Goal: Information Seeking & Learning: Check status

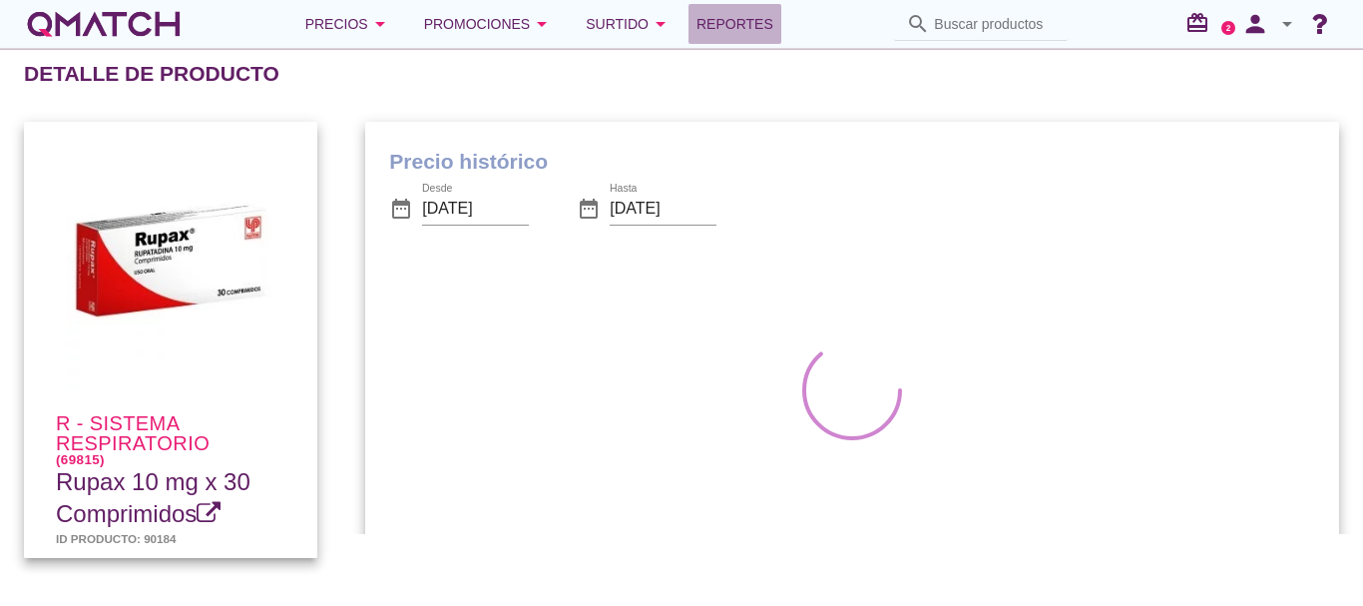
click at [744, 28] on span "Reportes" at bounding box center [735, 24] width 77 height 24
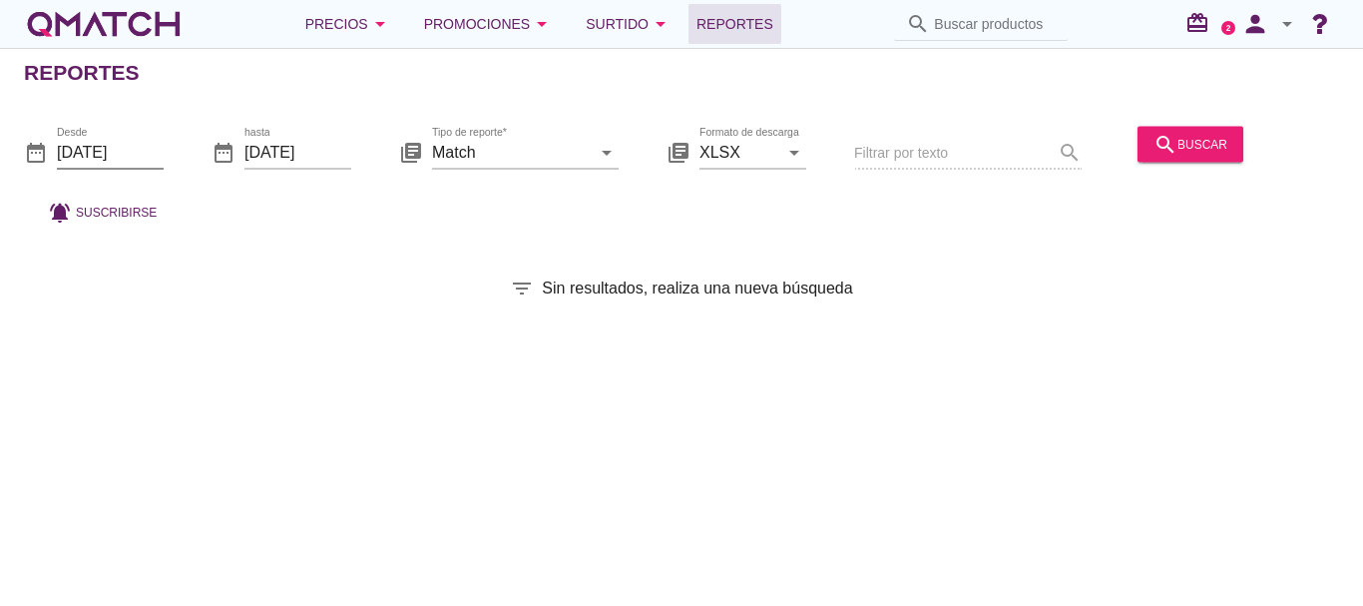
click at [129, 145] on input "[DATE]" at bounding box center [110, 152] width 107 height 32
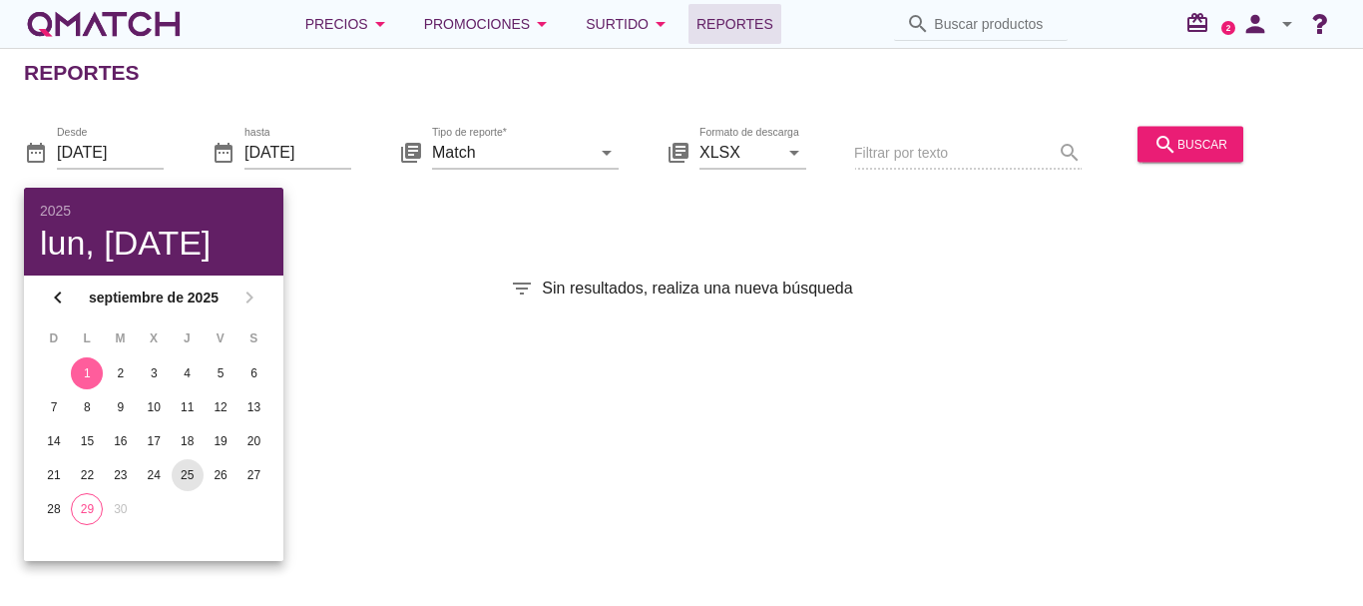
click at [182, 466] on div "25" at bounding box center [188, 475] width 32 height 18
type input "[DATE]"
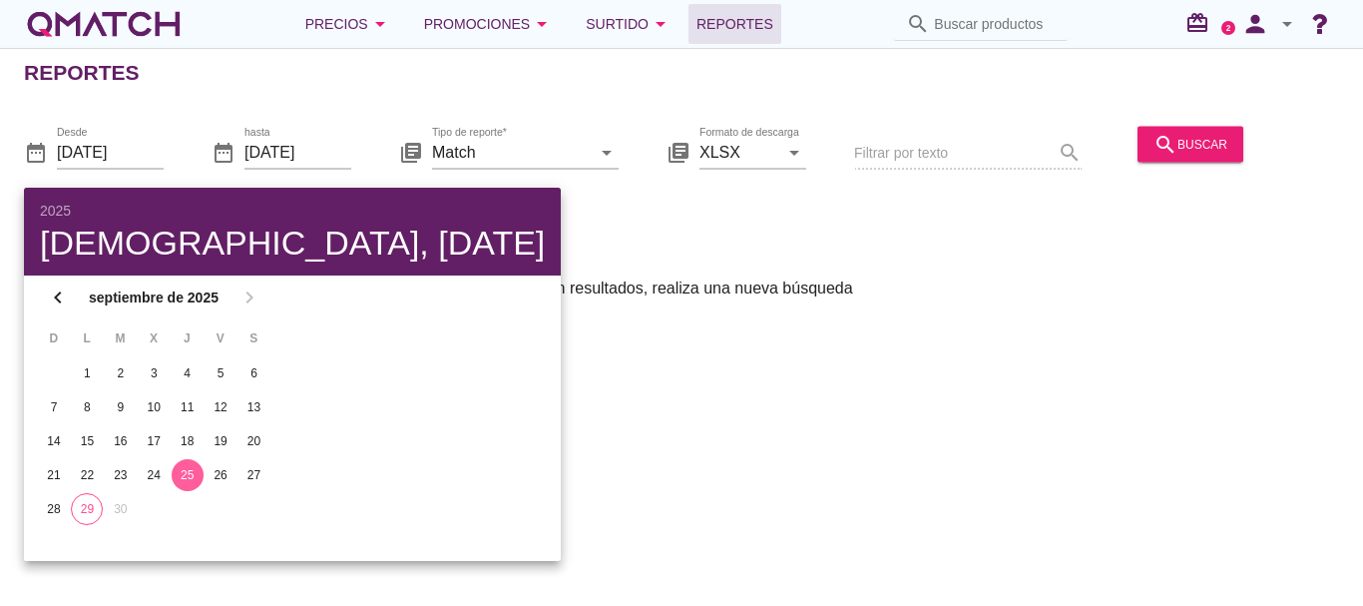
click at [981, 242] on div "Reportes date_range Desde [DATE] date_range hasta [DATE] library_books Tipo de …" at bounding box center [681, 327] width 1363 height 558
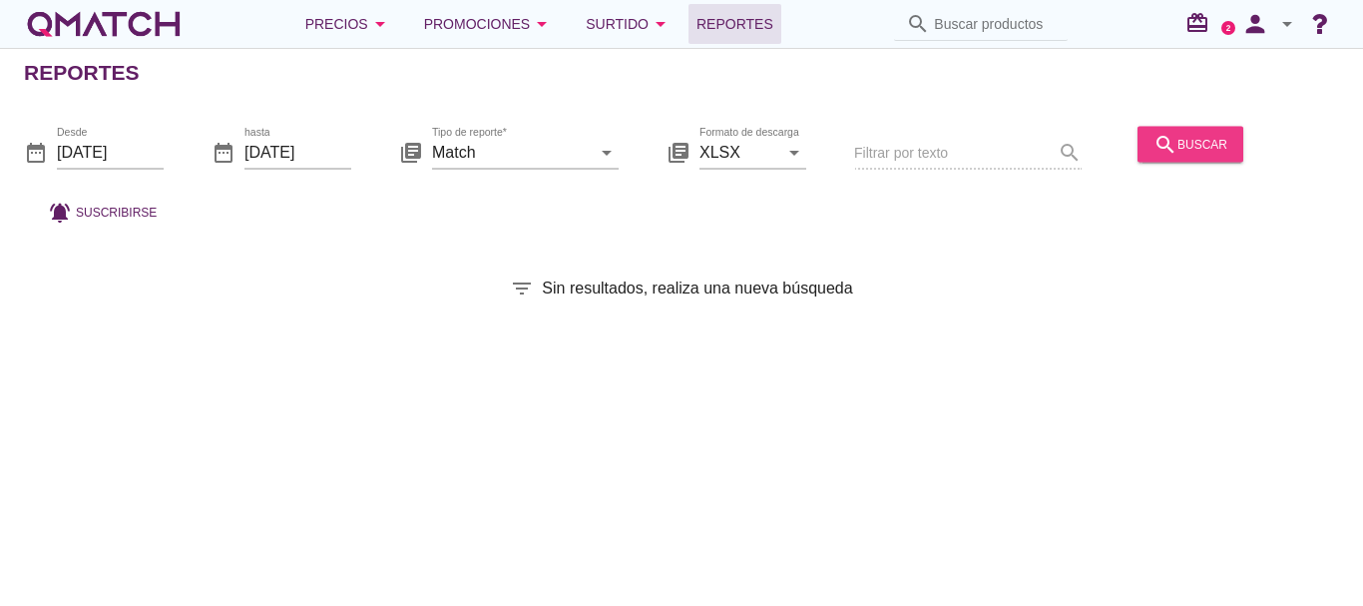
click at [1210, 146] on div "search buscar" at bounding box center [1191, 144] width 74 height 24
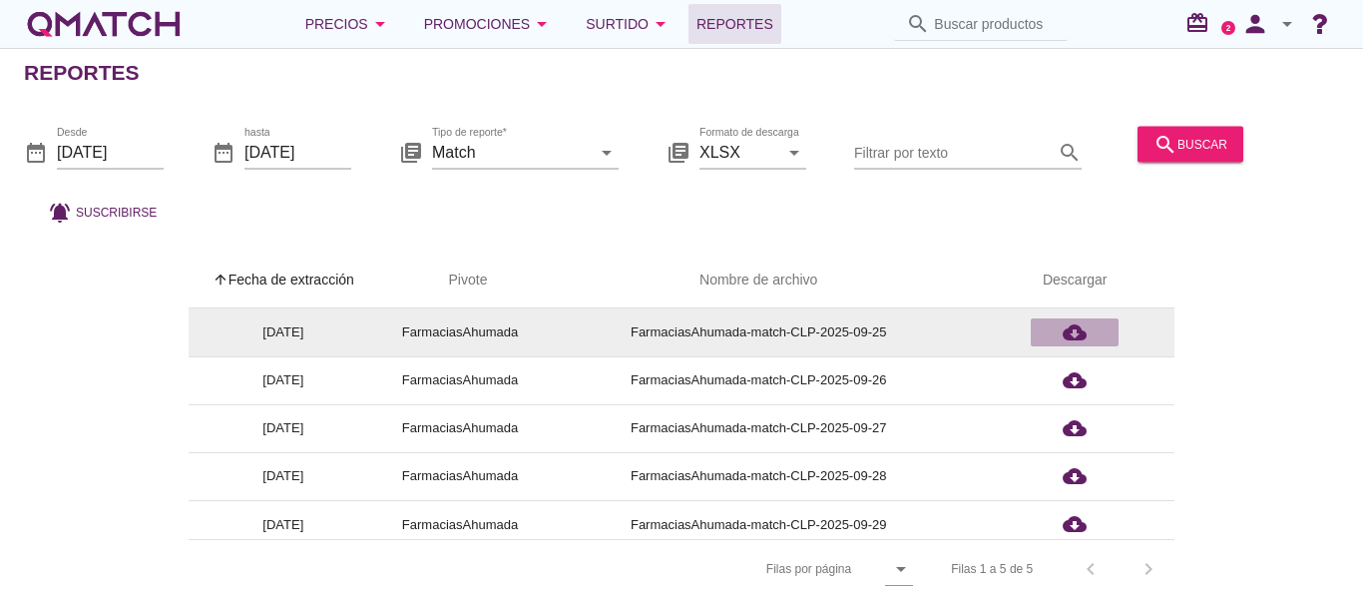
click at [1078, 340] on icon "cloud_download" at bounding box center [1075, 332] width 24 height 24
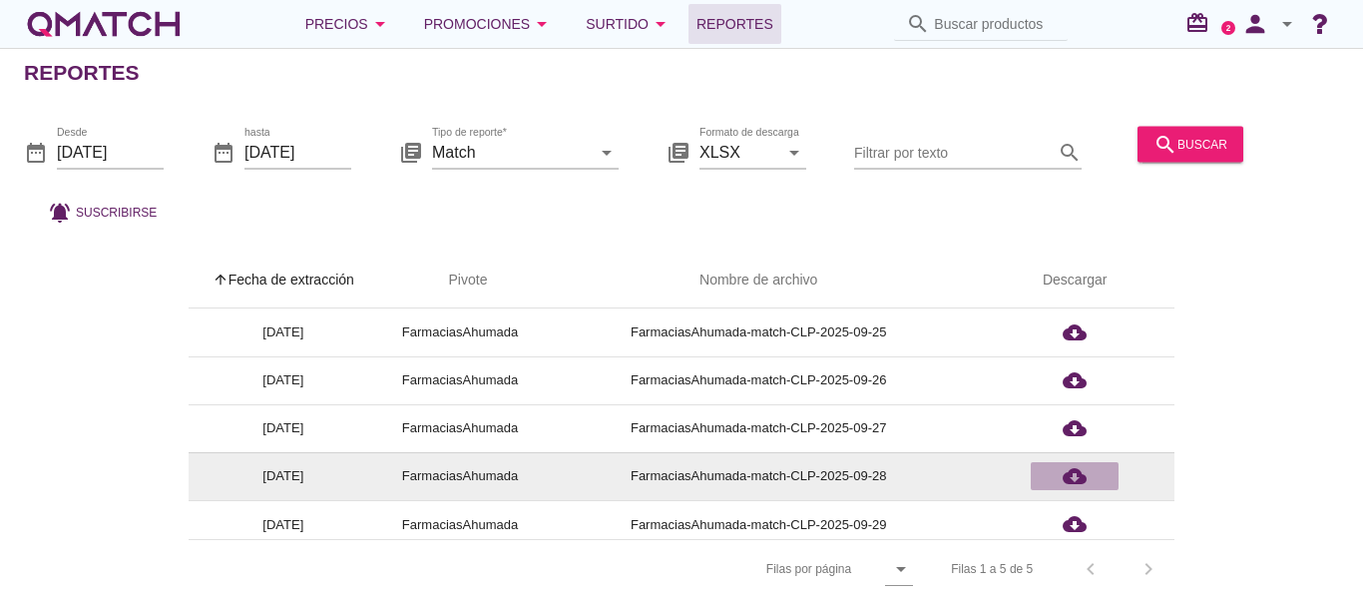
click at [1086, 480] on icon "cloud_download" at bounding box center [1075, 476] width 24 height 24
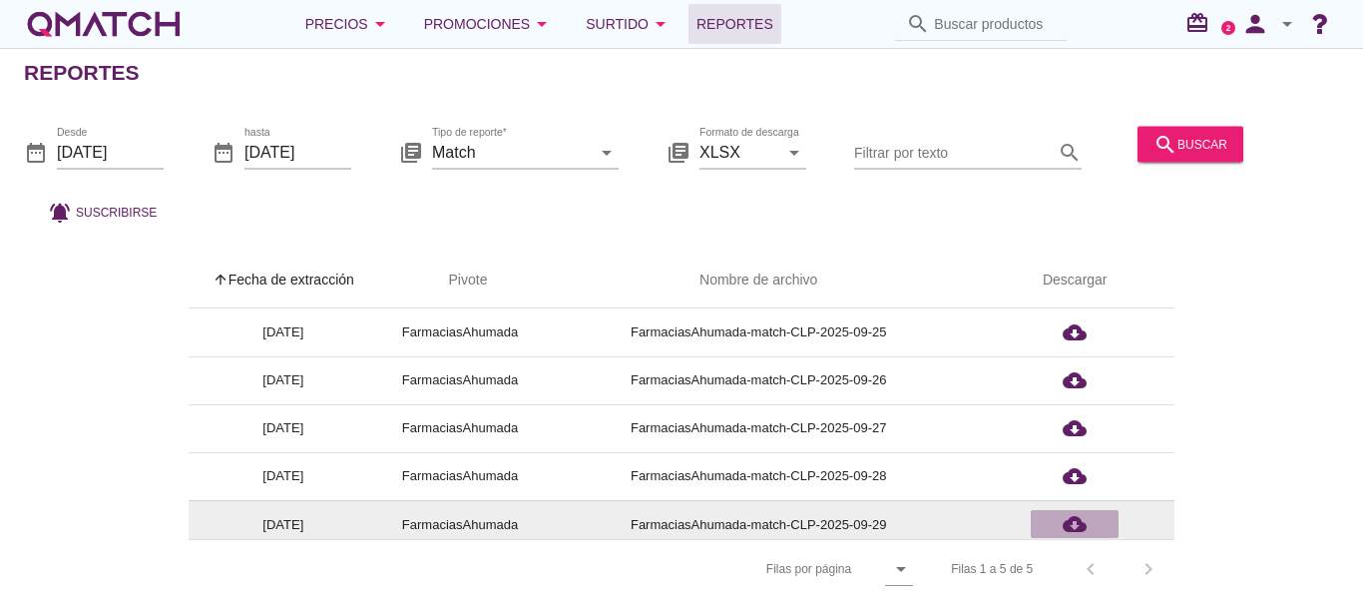
click at [1085, 525] on icon "cloud_download" at bounding box center [1075, 524] width 24 height 24
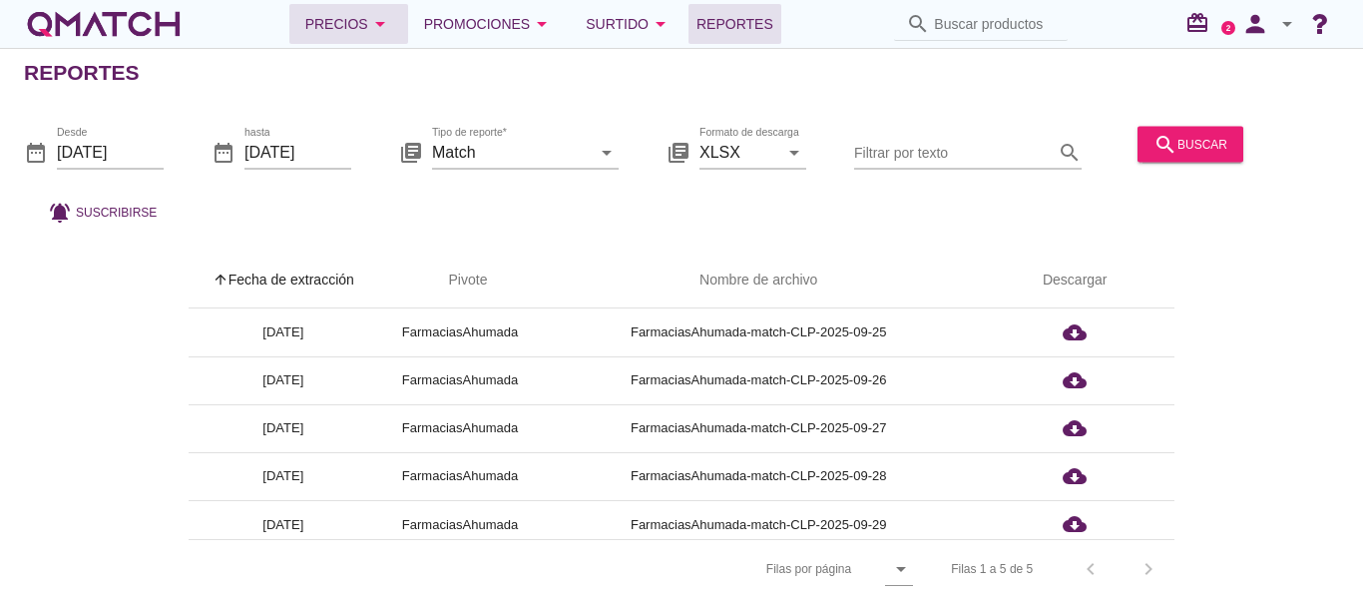
click at [365, 35] on div "Precios arrow_drop_down" at bounding box center [348, 24] width 87 height 24
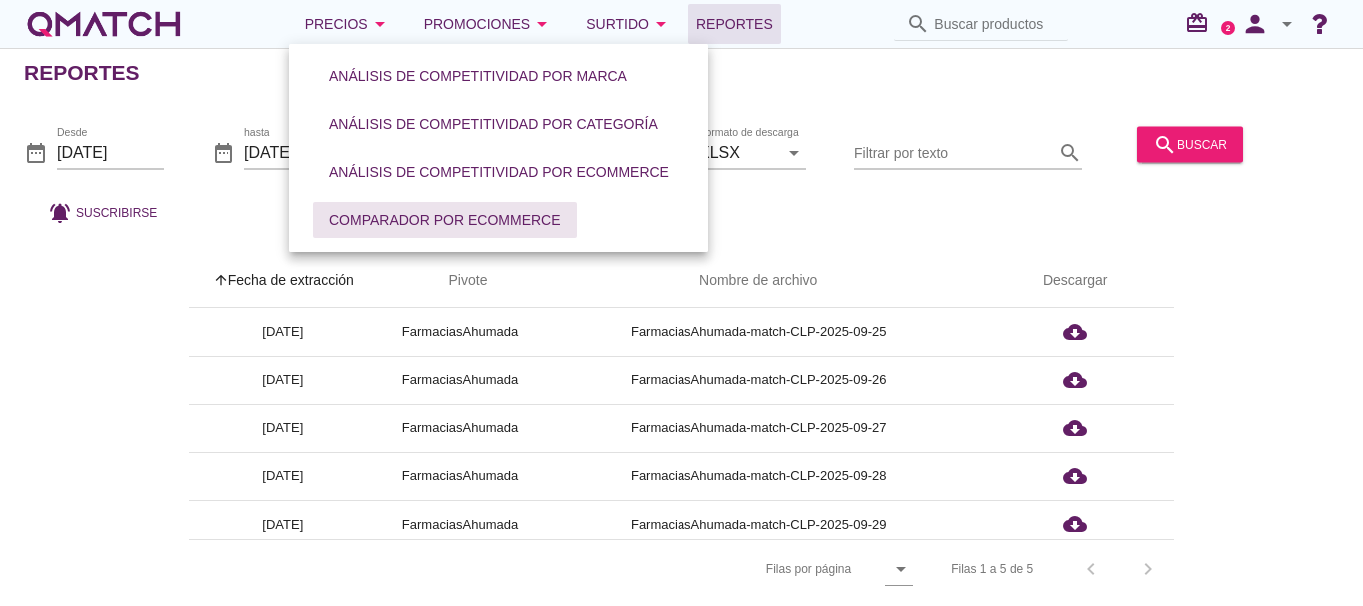
click at [467, 219] on div "Comparador por eCommerce" at bounding box center [445, 220] width 232 height 21
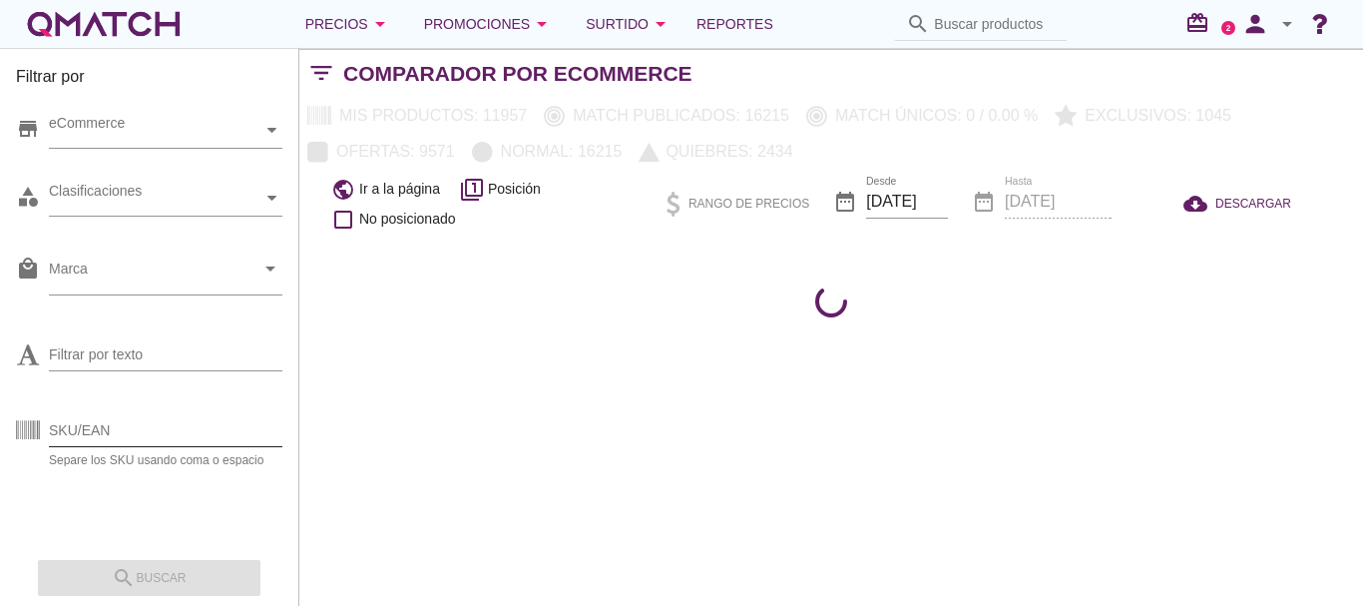
click at [175, 423] on input "SKU/EAN" at bounding box center [166, 430] width 234 height 32
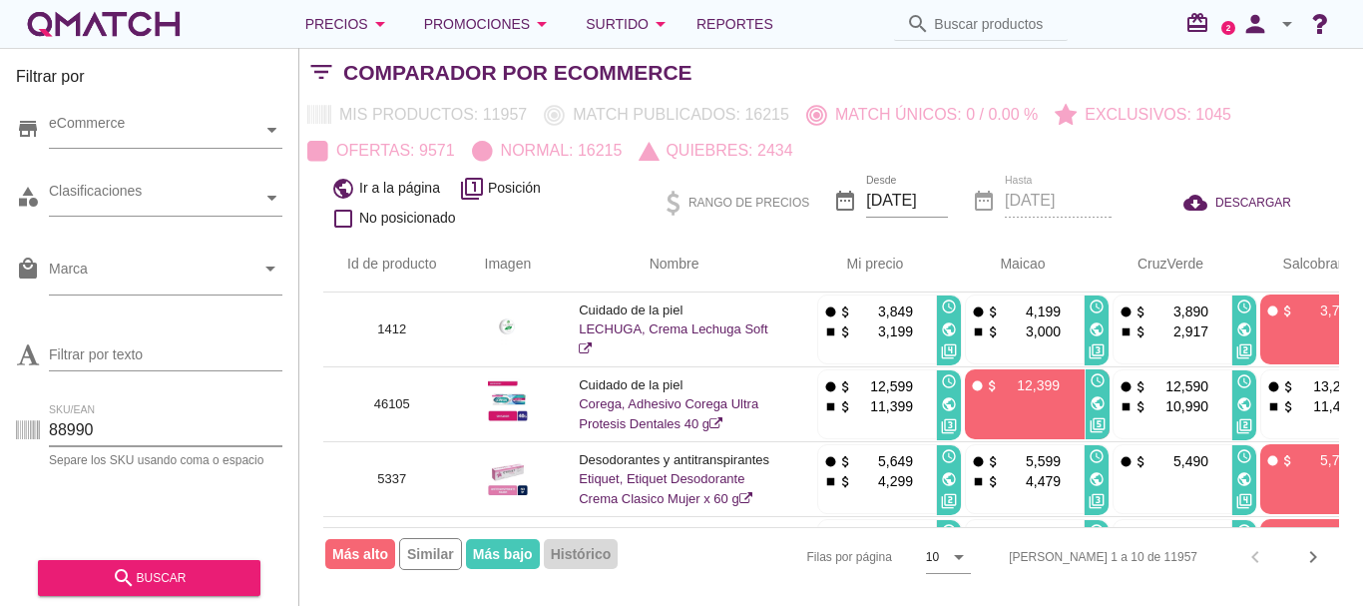
type input "88990"
click at [124, 562] on button "search buscar" at bounding box center [149, 578] width 223 height 36
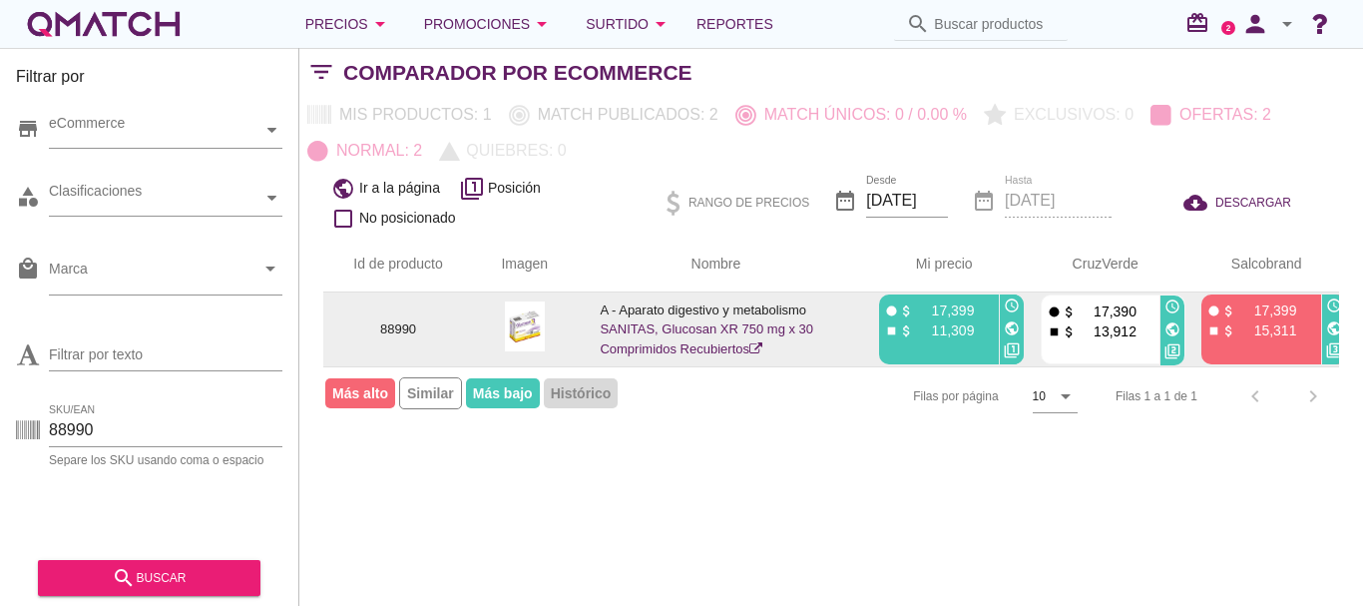
click at [1176, 324] on icon "public" at bounding box center [1173, 329] width 16 height 16
click at [1334, 331] on icon "public" at bounding box center [1334, 328] width 16 height 16
click at [752, 331] on link "SANITAS, Glucosan XR 750 mg x 30 Comprimidos Recubiertos" at bounding box center [707, 338] width 214 height 35
click at [1010, 322] on icon "public" at bounding box center [1012, 328] width 16 height 16
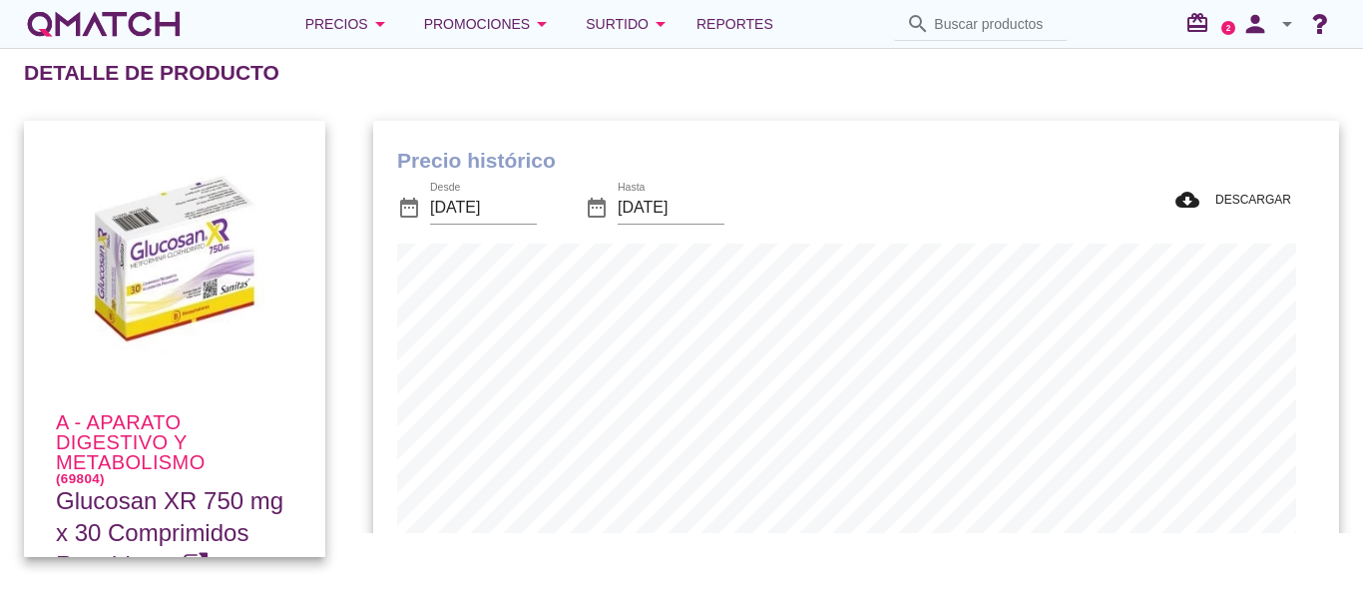
scroll to position [655, 947]
